Goal: Information Seeking & Learning: Learn about a topic

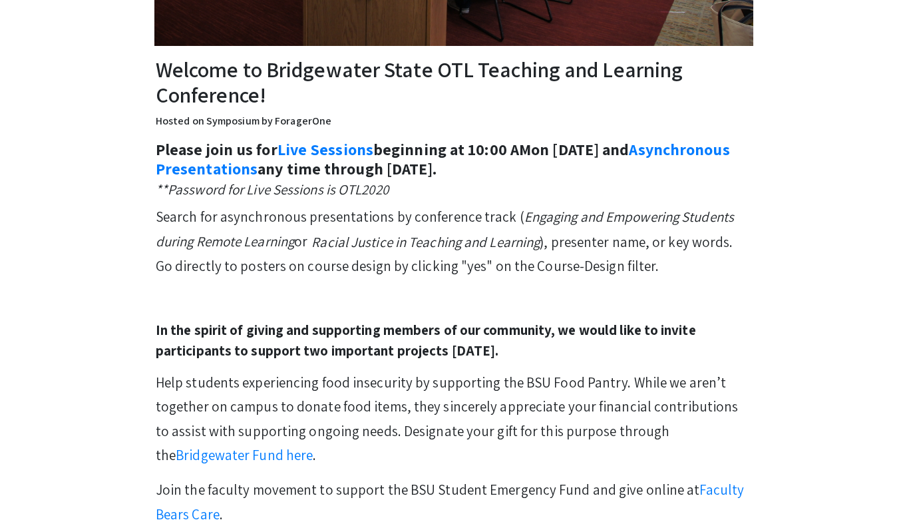
scroll to position [235, 0]
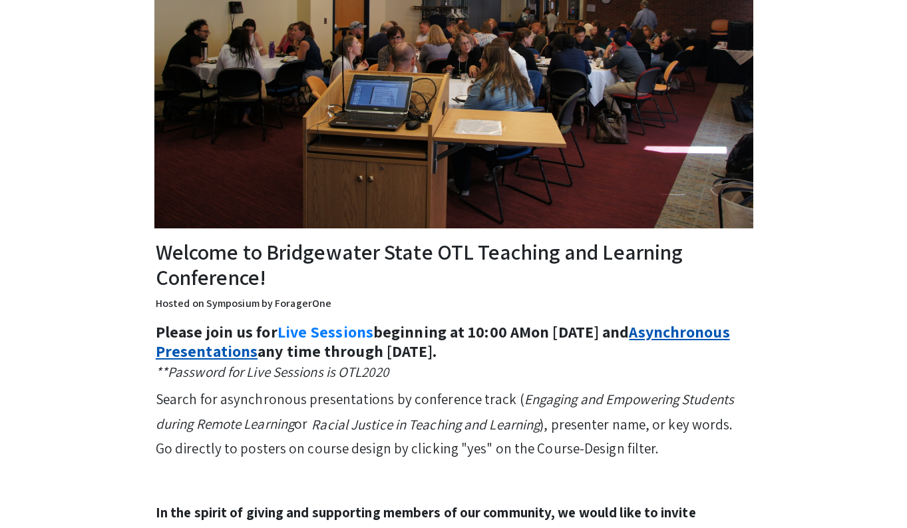
click at [337, 351] on link "Asynchronous Presentations" at bounding box center [443, 341] width 574 height 41
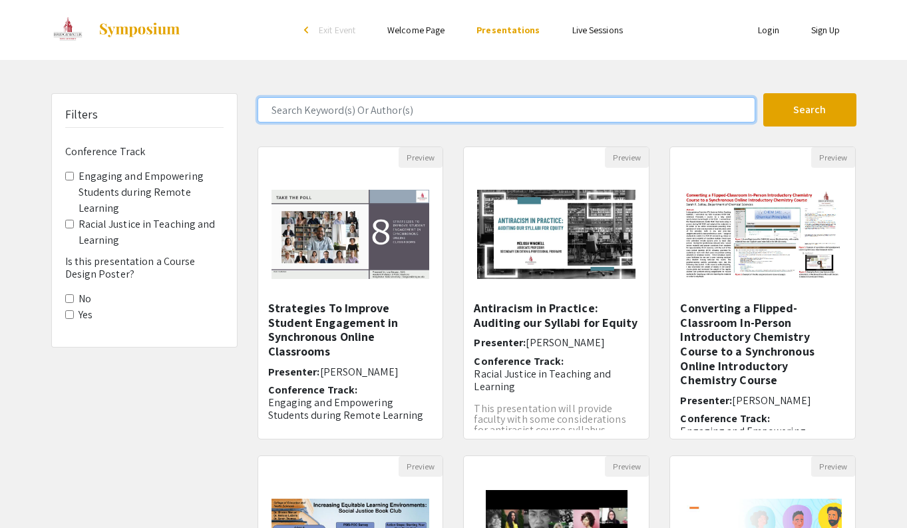
click at [479, 111] on input "Search Keyword(s) Or Author(s)" at bounding box center [506, 109] width 498 height 25
type input "Inkyoung Kim"
click at [809, 110] on button "Search" at bounding box center [809, 109] width 93 height 33
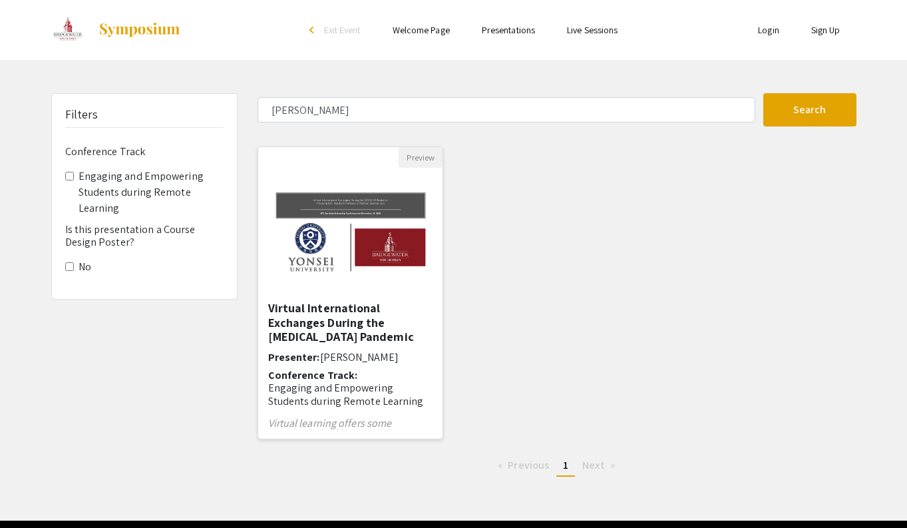
click at [352, 347] on div "Virtual International Exchanges During the COVID-19 Pandemic Presenter: Inkyoun…" at bounding box center [350, 365] width 165 height 129
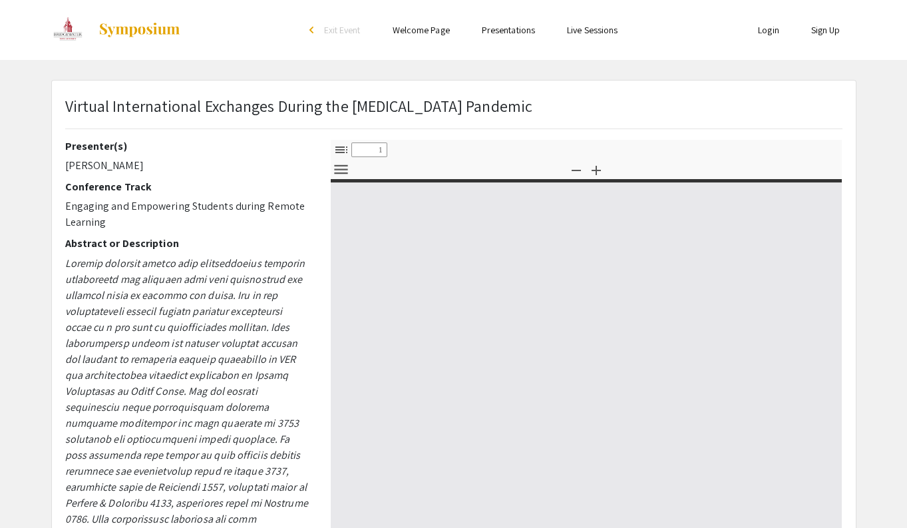
select select "custom"
type input "0"
select select "custom"
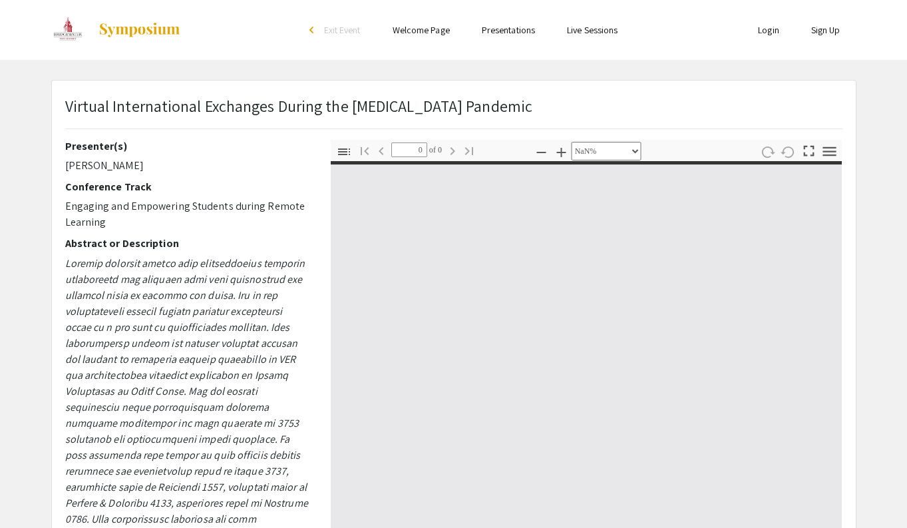
type input "1"
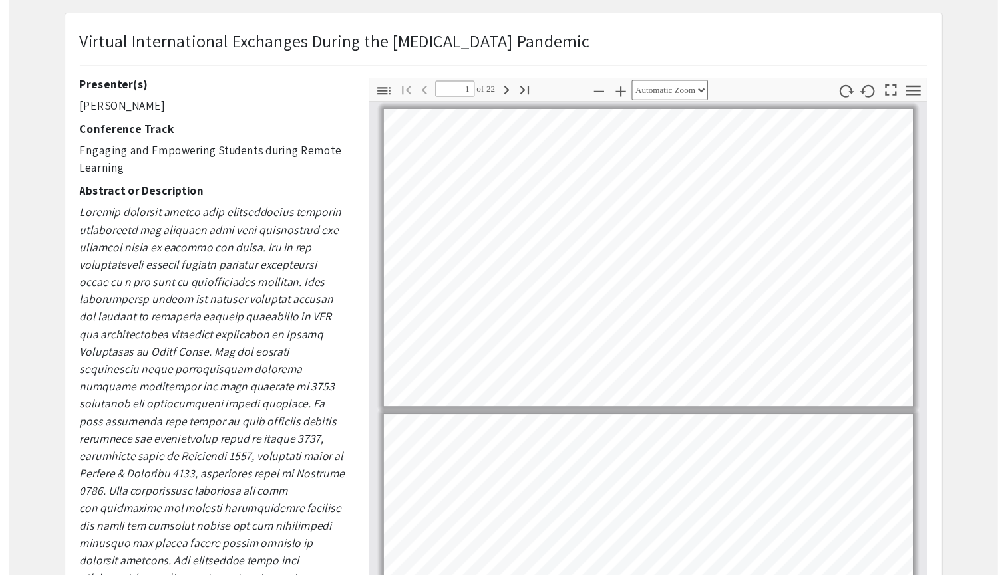
scroll to position [49, 0]
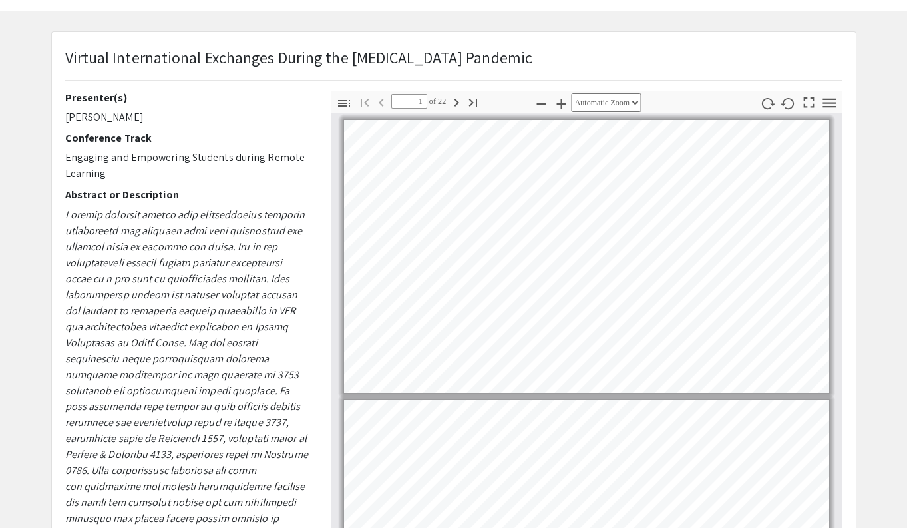
click at [623, 41] on div "Virtual International Exchanges During the COVID-19 Pandemic Presenter(s) Inkyo…" at bounding box center [454, 367] width 804 height 671
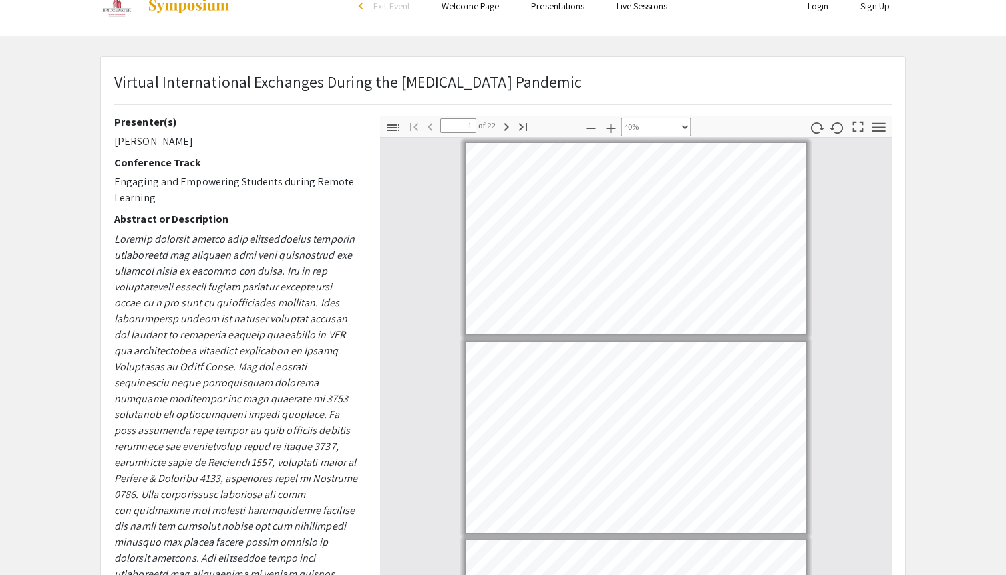
scroll to position [23, 0]
select select "0.5"
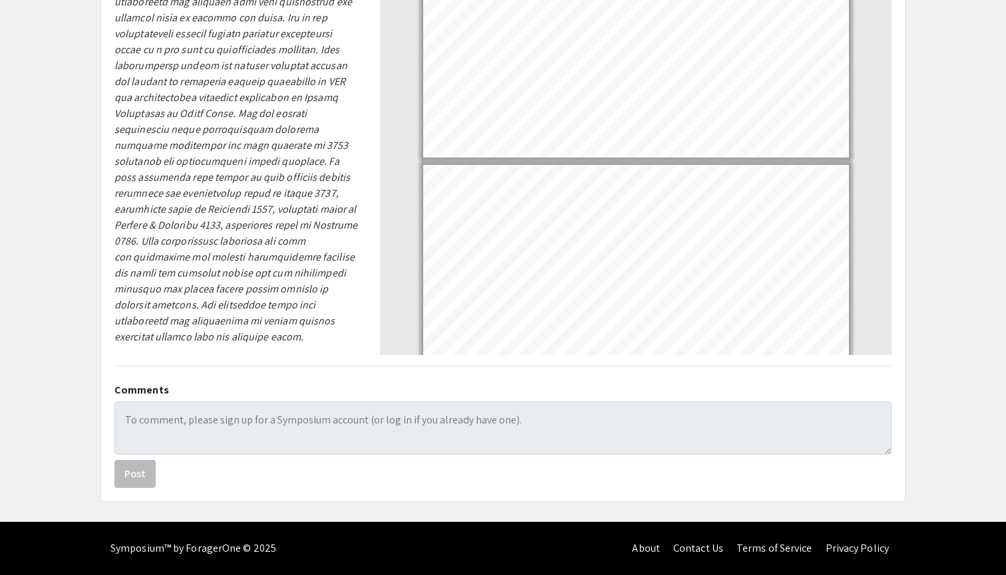
scroll to position [0, 0]
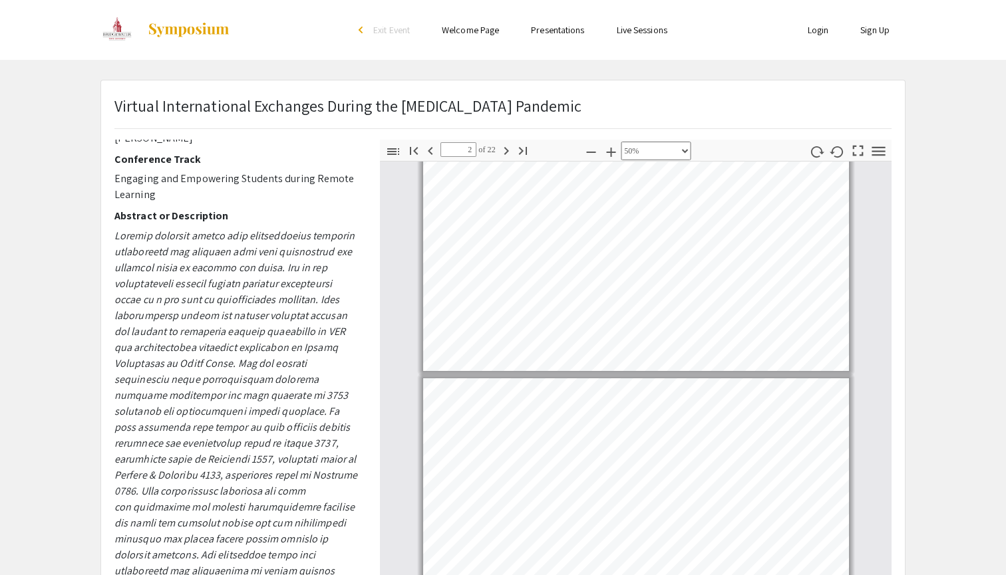
type input "1"
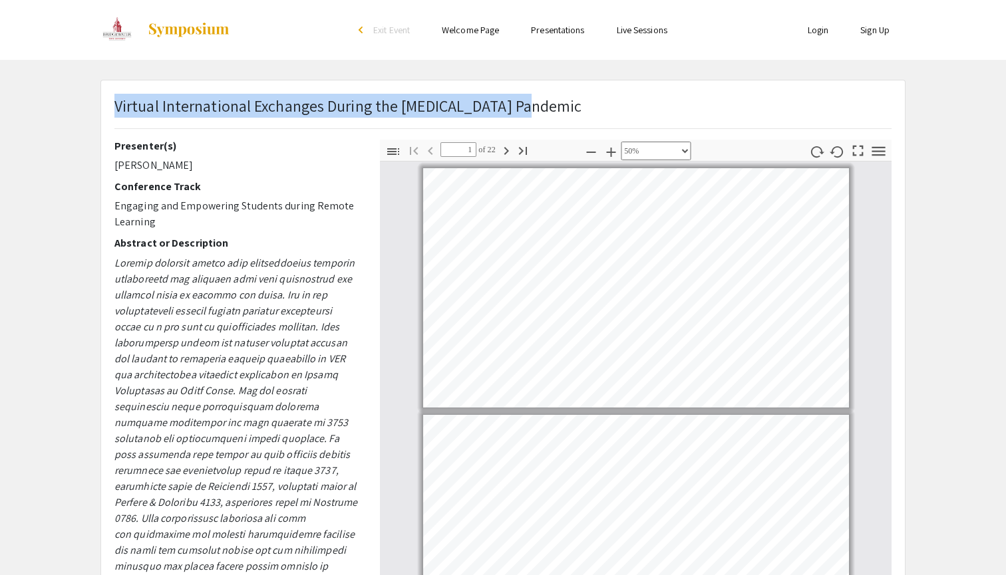
drag, startPoint x: 581, startPoint y: 97, endPoint x: 584, endPoint y: 86, distance: 11.8
click at [584, 86] on div "Virtual International Exchanges During the COVID-19 Pandemic Presenter(s) Inkyo…" at bounding box center [503, 415] width 804 height 671
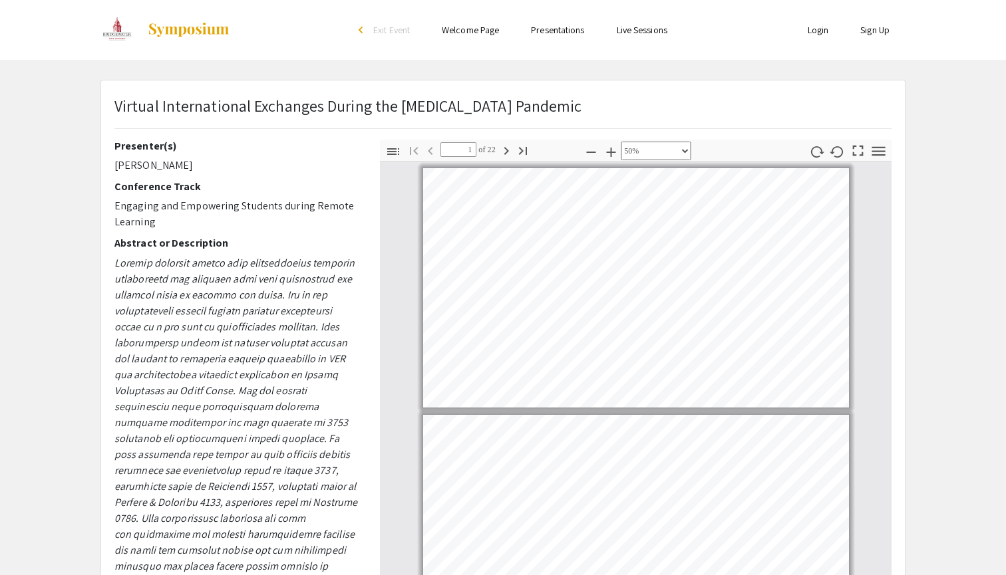
click at [906, 163] on app-presentation "Virtual International Exchanges During the COVID-19 Pandemic Presenter(s) Inkyo…" at bounding box center [503, 416] width 1006 height 673
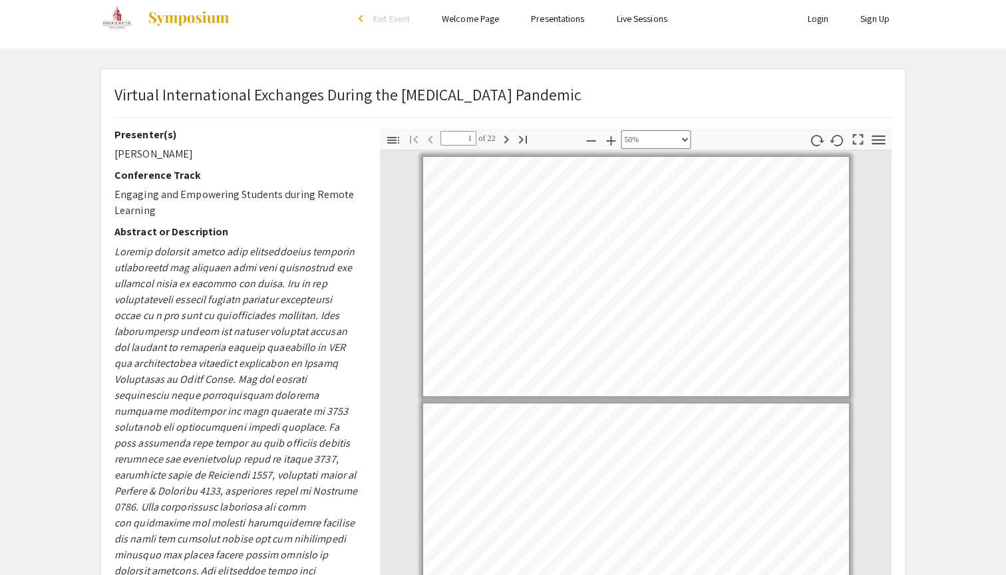
click at [71, 245] on app-presentation "Virtual International Exchanges During the COVID-19 Pandemic Presenter(s) Inkyo…" at bounding box center [503, 405] width 1006 height 673
